Goal: Task Accomplishment & Management: Manage account settings

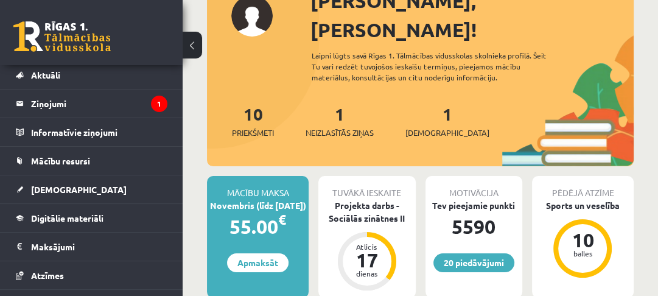
scroll to position [13, 0]
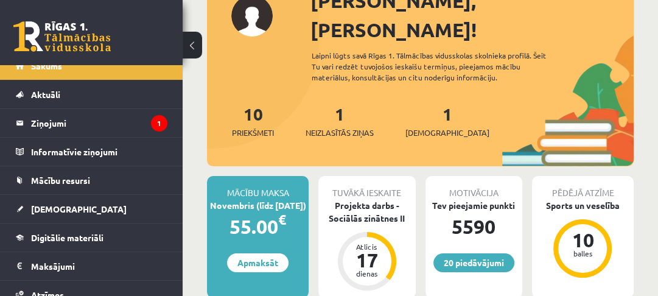
click at [71, 122] on legend "Ziņojumi 1" at bounding box center [99, 123] width 136 height 28
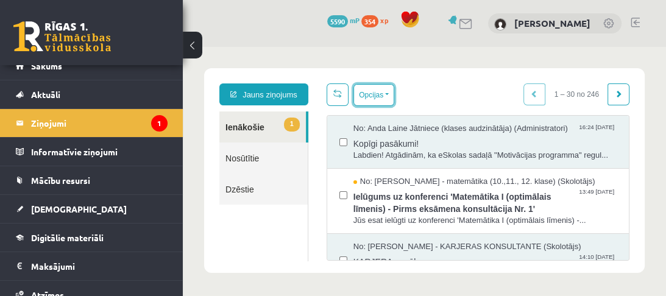
click at [353, 100] on button "Opcijas" at bounding box center [373, 95] width 41 height 22
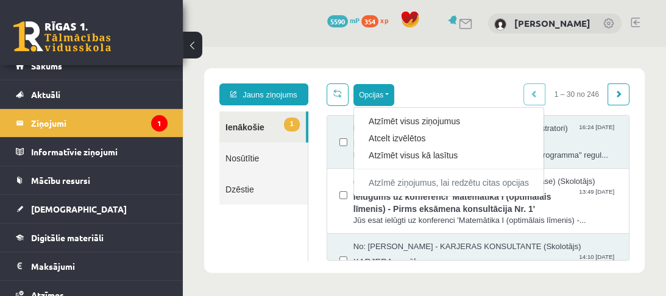
click at [383, 155] on link "Atzīmēt visus kā lasītus" at bounding box center [448, 155] width 160 height 12
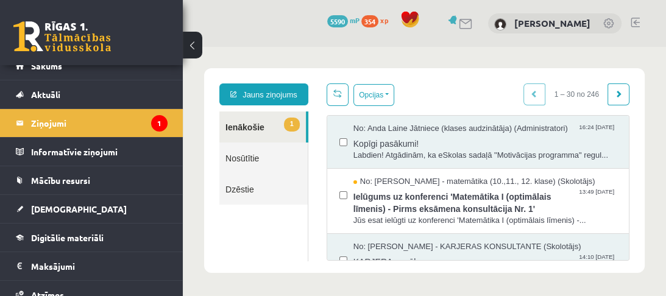
click at [79, 184] on link "Mācību resursi" at bounding box center [92, 180] width 152 height 28
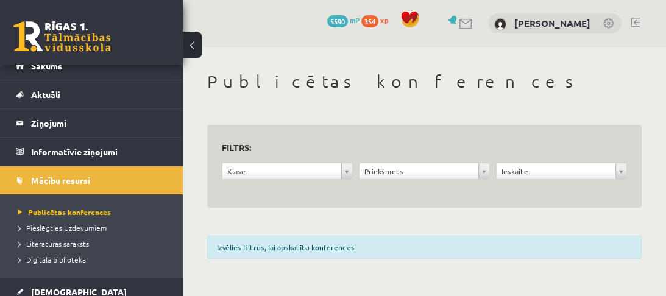
click at [76, 228] on span "Pieslēgties Uzdevumiem" at bounding box center [62, 228] width 88 height 10
